Goal: Information Seeking & Learning: Learn about a topic

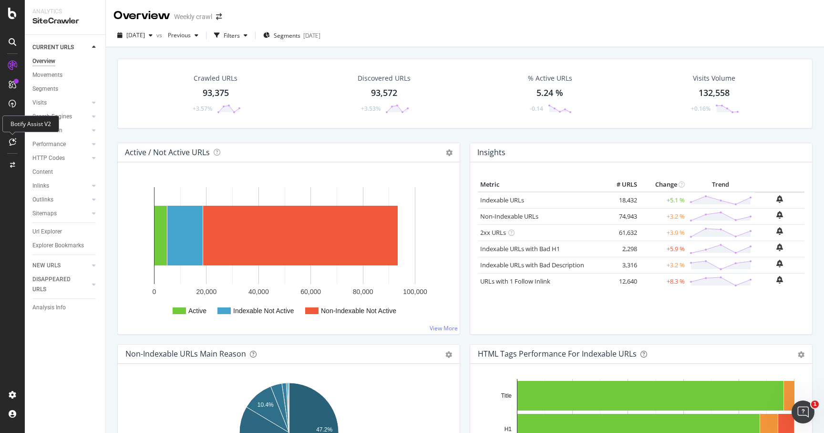
click at [11, 145] on icon at bounding box center [12, 142] width 7 height 8
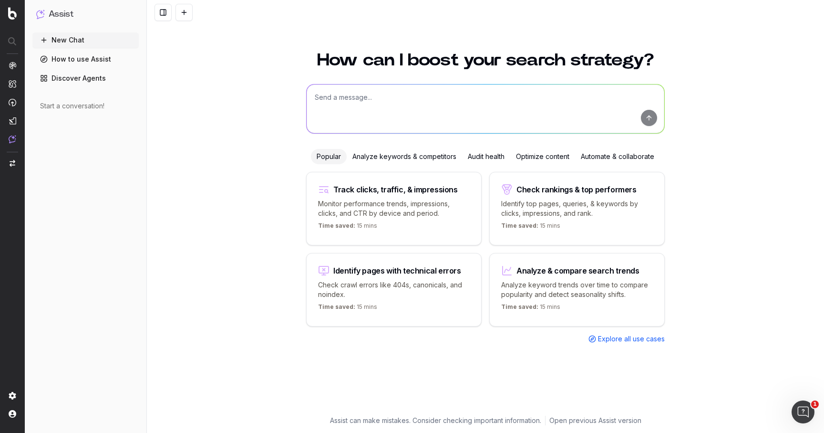
click at [621, 203] on p "Identify top pages, queries, & keywords by clicks, impressions, and rank." at bounding box center [577, 208] width 152 height 19
type textarea "What are my top ranking pages?"
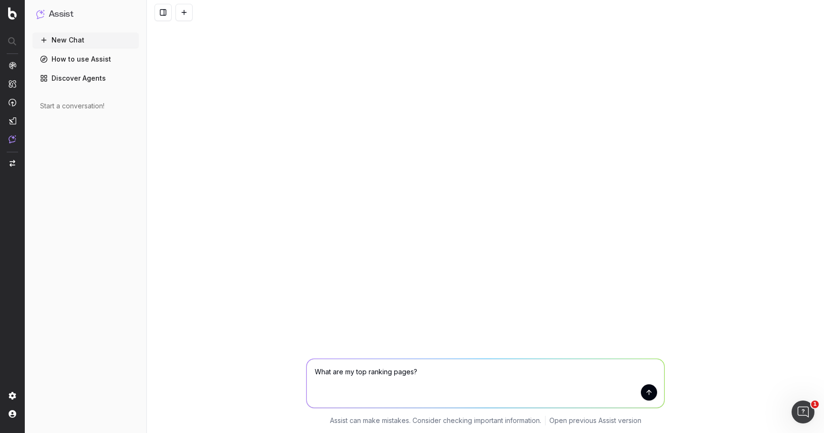
click at [649, 396] on button "submit" at bounding box center [649, 392] width 16 height 16
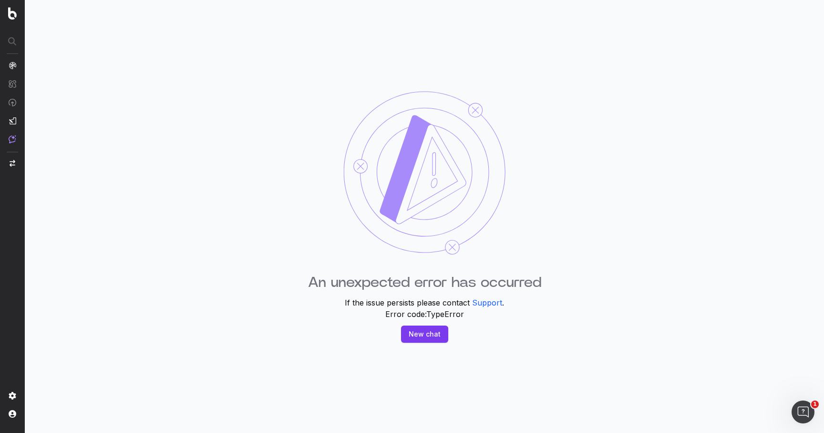
click at [416, 332] on button "New chat" at bounding box center [424, 333] width 47 height 17
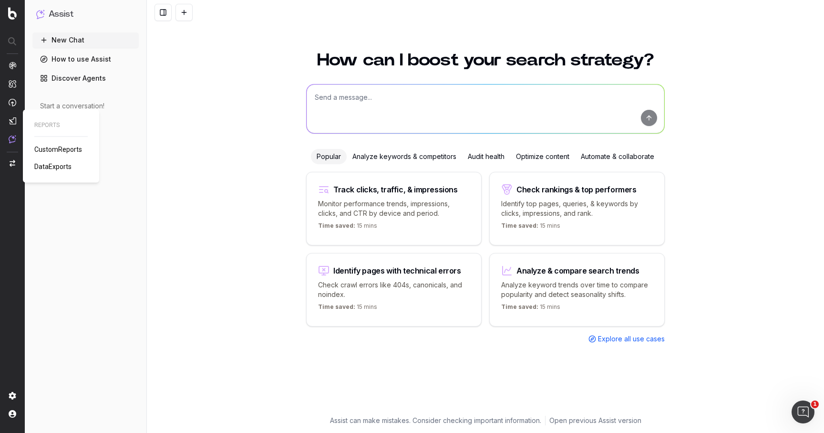
click at [56, 146] on span "CustomReports" at bounding box center [58, 150] width 48 height 8
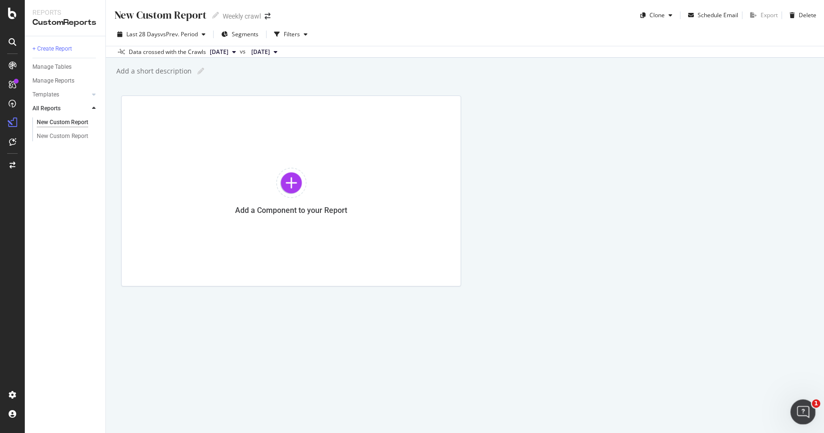
click at [809, 407] on div "Open Intercom Messenger" at bounding box center [801, 410] width 31 height 31
